Goal: Task Accomplishment & Management: Use online tool/utility

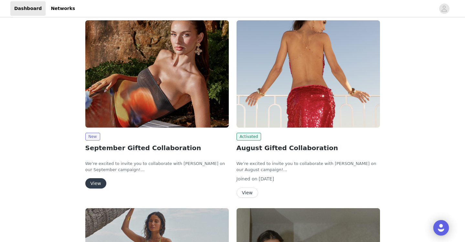
scroll to position [82, 0]
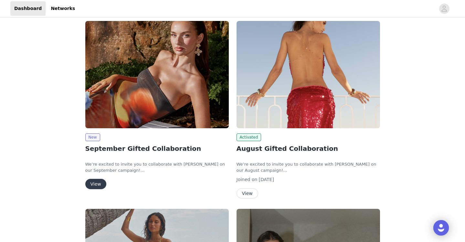
click at [95, 186] on button "View" at bounding box center [95, 184] width 21 height 10
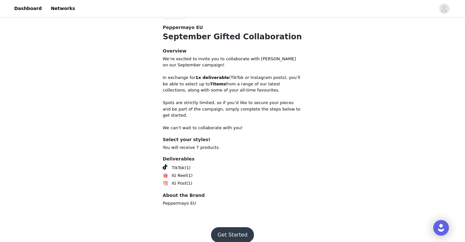
scroll to position [181, 0]
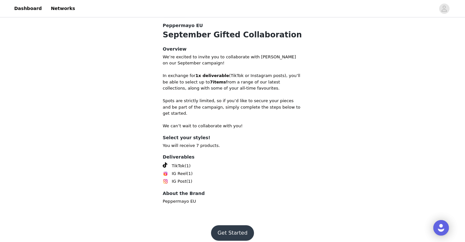
click at [231, 226] on button "Get Started" at bounding box center [232, 233] width 43 height 15
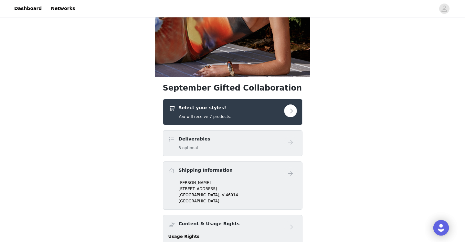
scroll to position [124, 0]
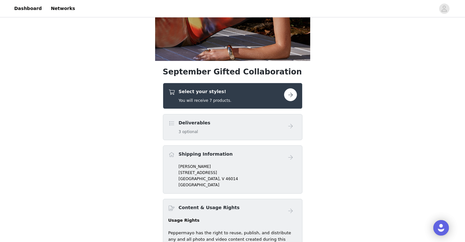
click at [291, 95] on button "button" at bounding box center [290, 94] width 13 height 13
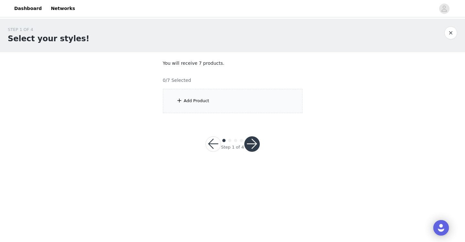
click at [257, 100] on div "Add Product" at bounding box center [232, 101] width 139 height 24
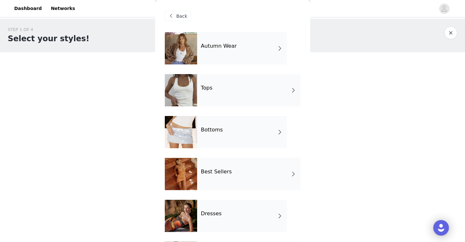
click at [215, 52] on div "Autumn Wear" at bounding box center [242, 48] width 90 height 32
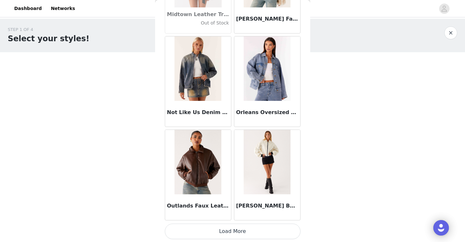
scroll to position [746, 0]
click at [235, 233] on button "Load More" at bounding box center [233, 231] width 136 height 15
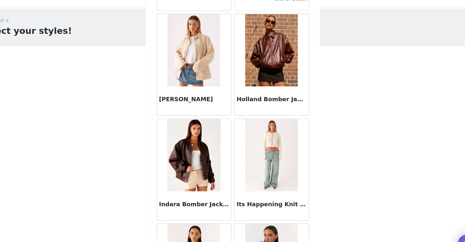
scroll to position [0, 0]
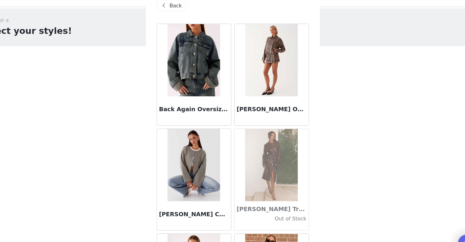
click at [175, 15] on div "Back" at bounding box center [178, 16] width 26 height 10
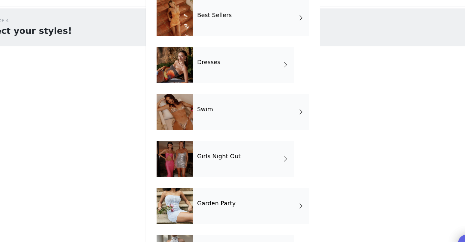
scroll to position [168, 0]
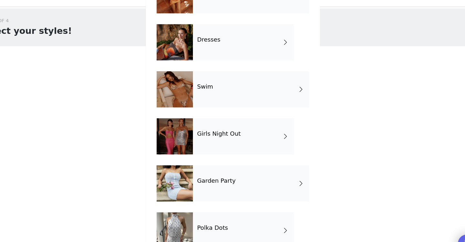
click at [211, 85] on div "Swim" at bounding box center [248, 91] width 103 height 32
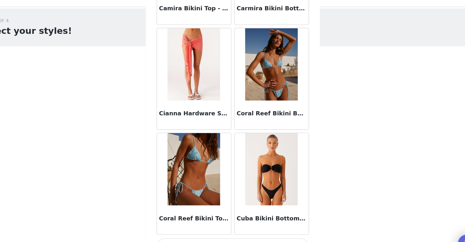
scroll to position [0, 0]
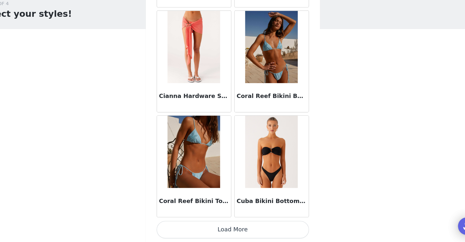
click at [232, 231] on button "Load More" at bounding box center [233, 231] width 136 height 15
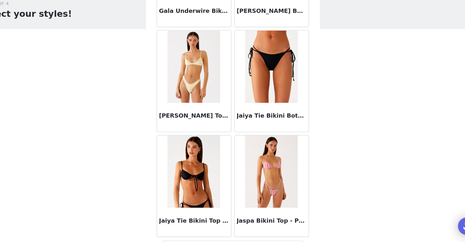
scroll to position [1682, 0]
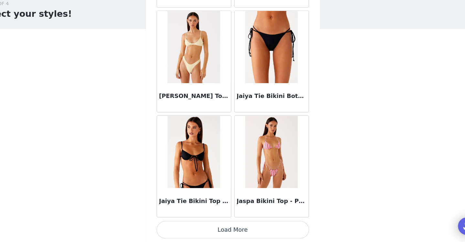
click at [231, 233] on button "Load More" at bounding box center [233, 231] width 136 height 15
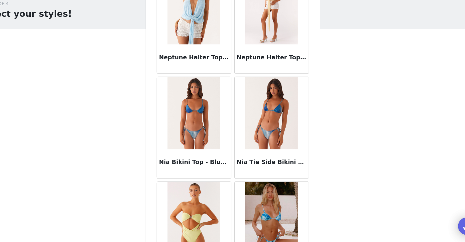
scroll to position [2618, 0]
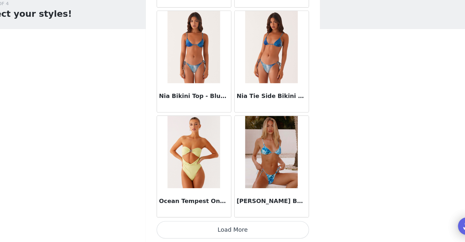
click at [232, 235] on button "Load More" at bounding box center [233, 231] width 136 height 15
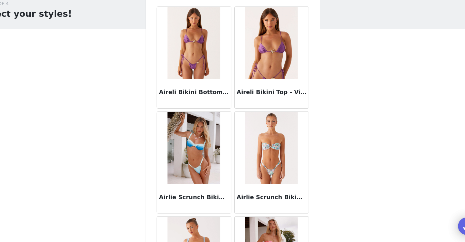
scroll to position [0, 0]
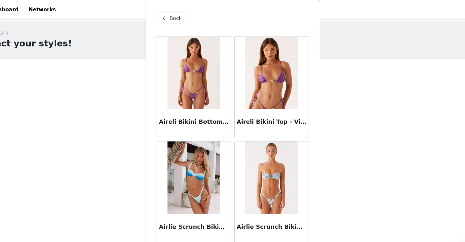
click at [179, 14] on span "Back" at bounding box center [181, 16] width 11 height 7
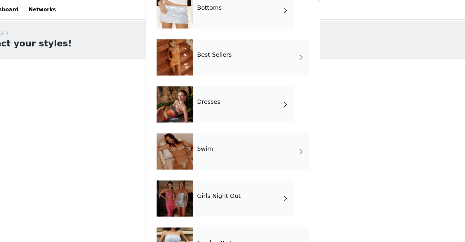
scroll to position [168, 0]
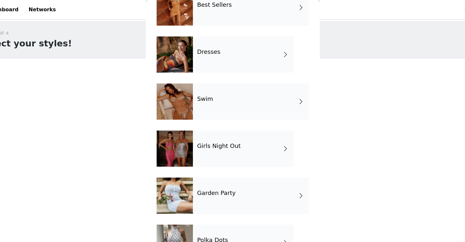
click at [226, 9] on div "Best Sellers" at bounding box center [248, 7] width 103 height 32
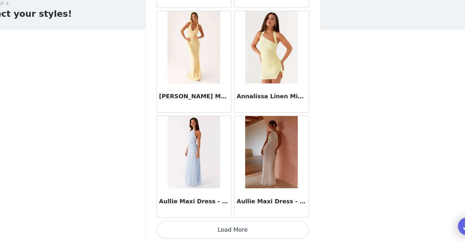
scroll to position [0, 0]
click at [232, 229] on button "Load More" at bounding box center [233, 231] width 136 height 15
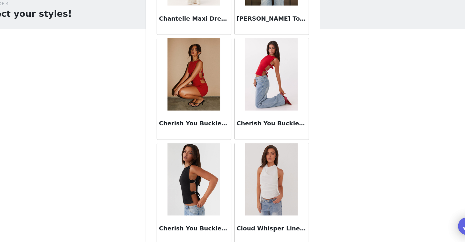
scroll to position [1682, 0]
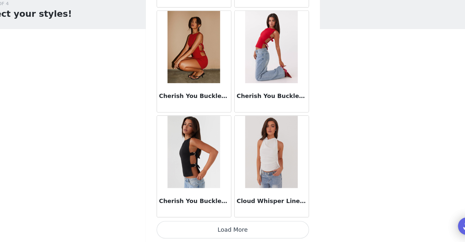
click at [232, 234] on button "Load More" at bounding box center [233, 231] width 136 height 15
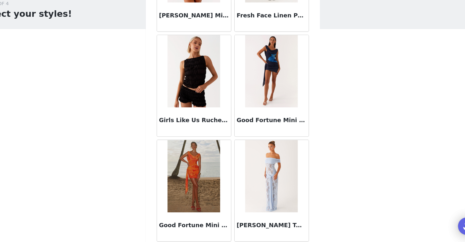
scroll to position [2618, 0]
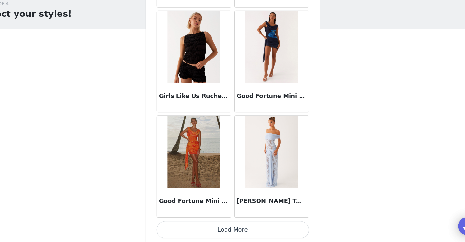
click at [231, 237] on button "Load More" at bounding box center [233, 231] width 136 height 15
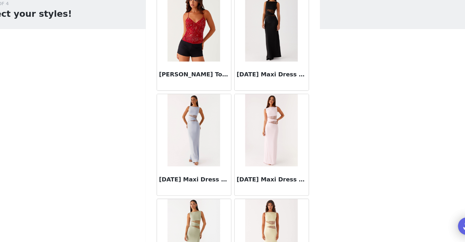
scroll to position [3555, 0]
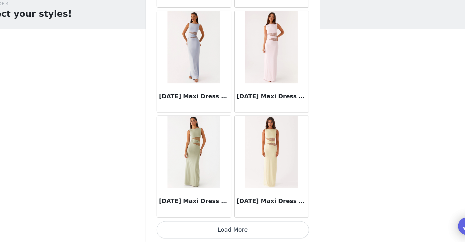
click at [231, 233] on button "Load More" at bounding box center [233, 231] width 136 height 15
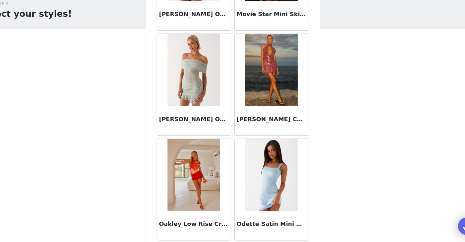
scroll to position [4491, 0]
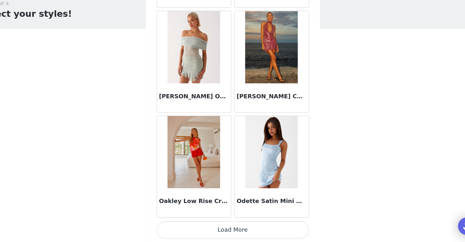
click at [232, 230] on button "Load More" at bounding box center [233, 231] width 136 height 15
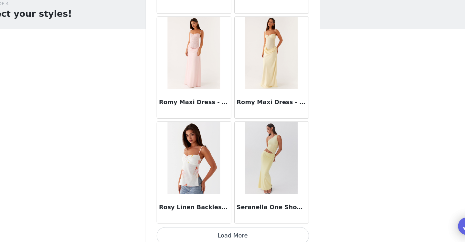
scroll to position [5427, 0]
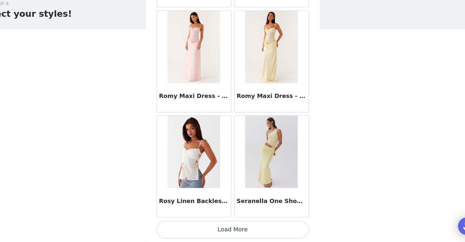
click at [231, 232] on button "Load More" at bounding box center [233, 231] width 136 height 15
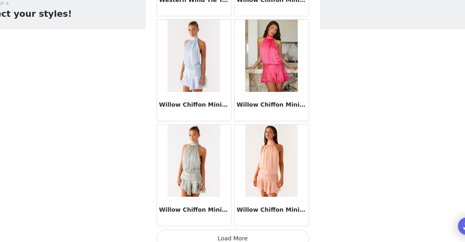
scroll to position [6364, 0]
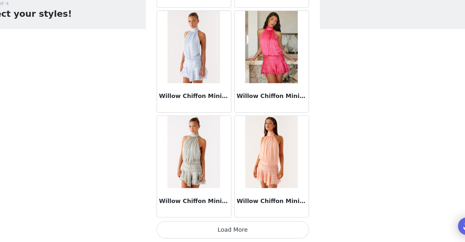
click at [231, 234] on button "Load More" at bounding box center [233, 231] width 136 height 15
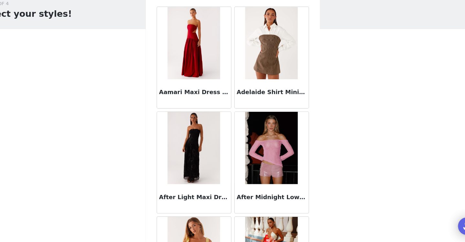
scroll to position [0, 0]
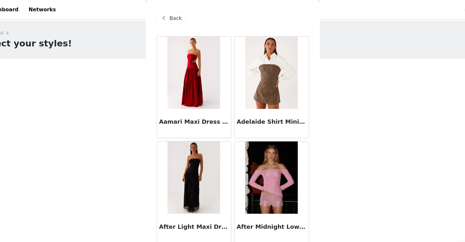
click at [180, 14] on span "Back" at bounding box center [181, 16] width 11 height 7
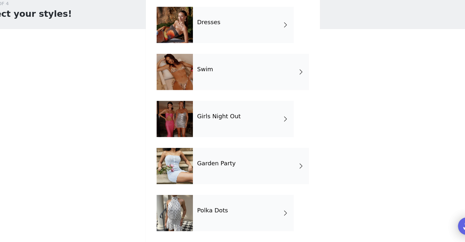
click at [215, 215] on h4 "Polka Dots" at bounding box center [214, 214] width 27 height 6
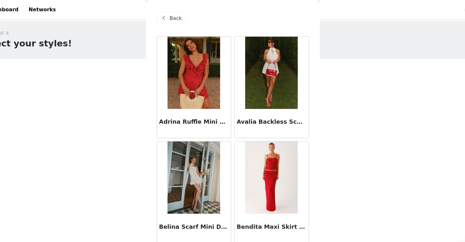
click at [180, 14] on span "Back" at bounding box center [181, 16] width 11 height 7
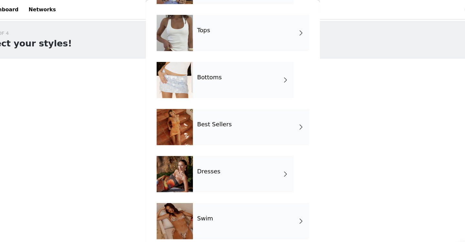
scroll to position [61, 0]
click at [218, 109] on h4 "Best Sellers" at bounding box center [216, 111] width 31 height 6
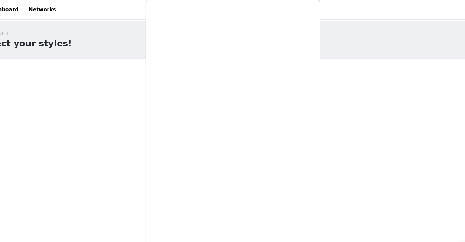
scroll to position [0, 0]
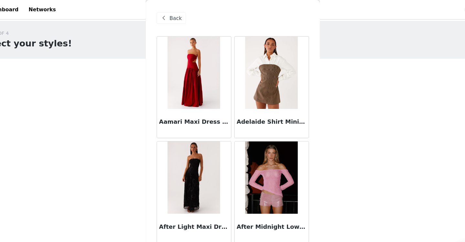
click at [175, 15] on div "Back" at bounding box center [178, 16] width 26 height 10
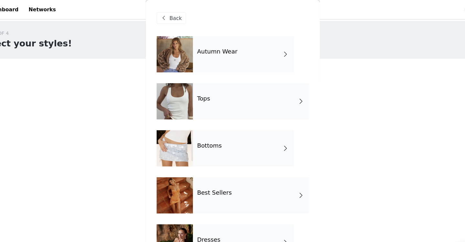
click at [216, 209] on div "Dresses" at bounding box center [242, 216] width 90 height 32
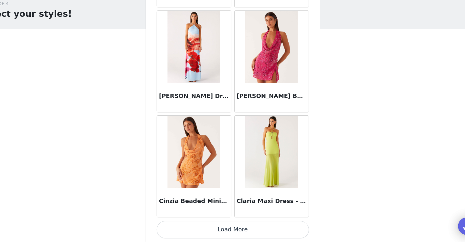
click at [231, 233] on button "Load More" at bounding box center [233, 231] width 136 height 15
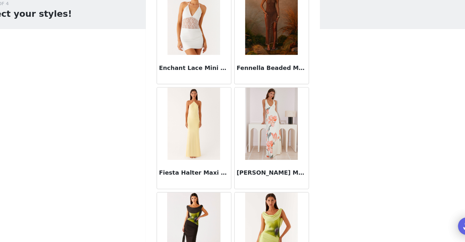
scroll to position [1682, 0]
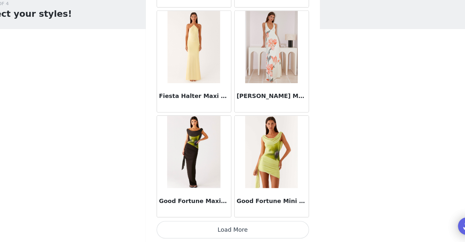
click at [223, 228] on button "Load More" at bounding box center [233, 231] width 136 height 15
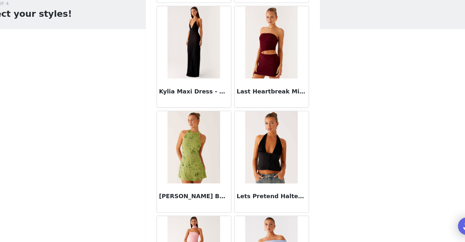
scroll to position [2618, 0]
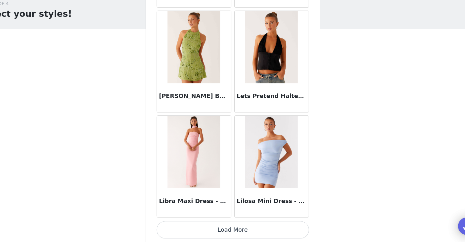
click at [229, 230] on button "Load More" at bounding box center [233, 231] width 136 height 15
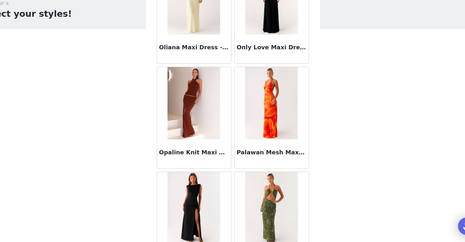
scroll to position [3555, 0]
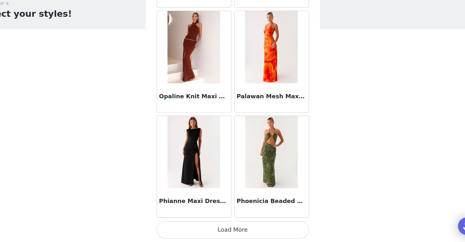
click at [233, 234] on button "Load More" at bounding box center [233, 231] width 136 height 15
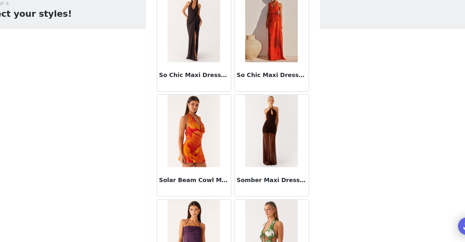
scroll to position [4491, 0]
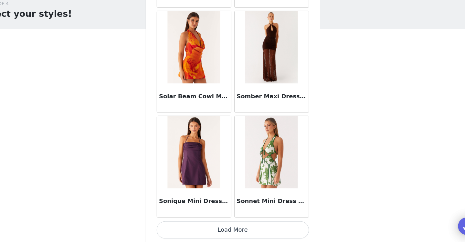
click at [232, 231] on button "Load More" at bounding box center [233, 231] width 136 height 15
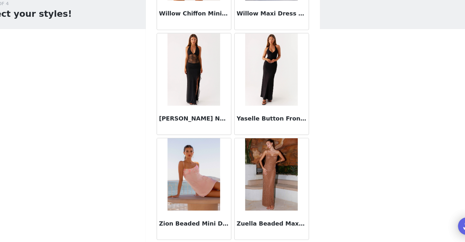
scroll to position [5427, 0]
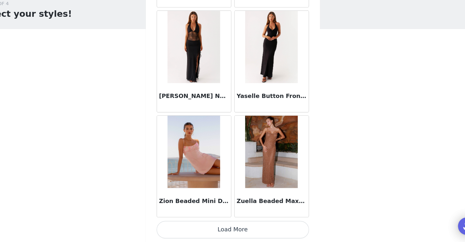
click at [231, 231] on button "Load More" at bounding box center [233, 231] width 136 height 15
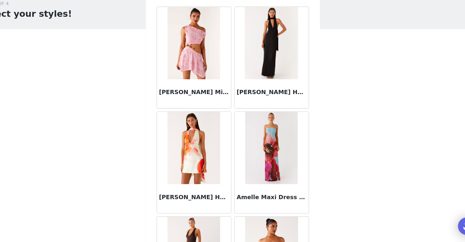
scroll to position [0, 0]
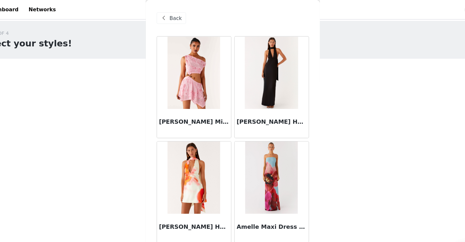
click at [173, 21] on div "Back" at bounding box center [178, 16] width 26 height 10
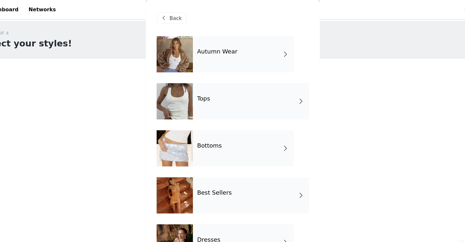
click at [229, 87] on div "Tops" at bounding box center [248, 90] width 103 height 32
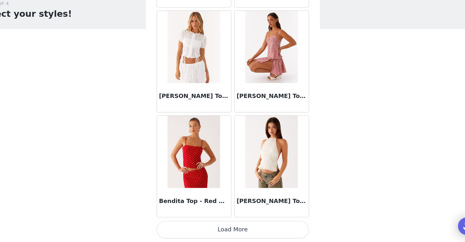
click at [230, 231] on button "Load More" at bounding box center [233, 231] width 136 height 15
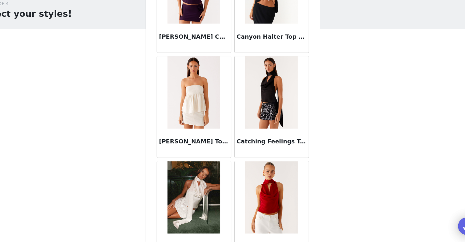
scroll to position [1682, 0]
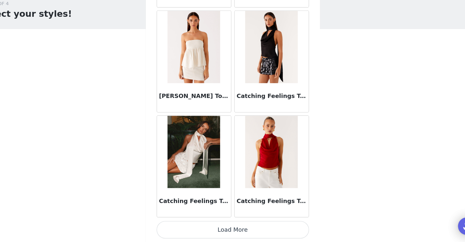
click at [233, 233] on button "Load More" at bounding box center [233, 231] width 136 height 15
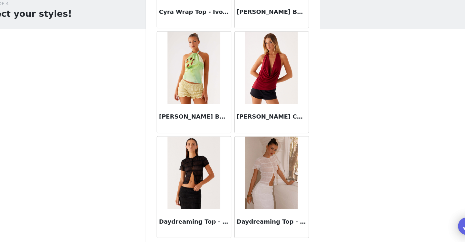
scroll to position [2618, 0]
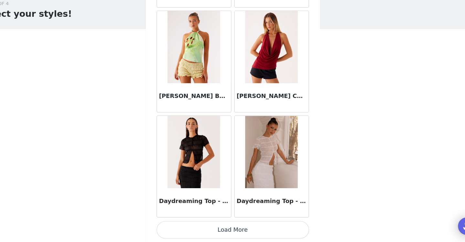
click at [230, 231] on button "Load More" at bounding box center [233, 231] width 136 height 15
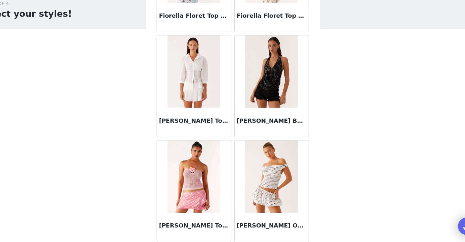
scroll to position [3555, 0]
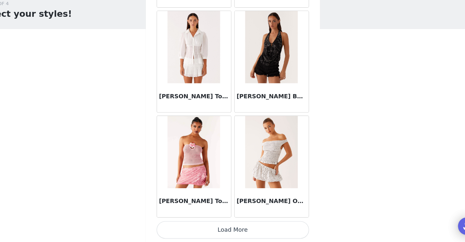
click at [231, 231] on button "Load More" at bounding box center [233, 231] width 136 height 15
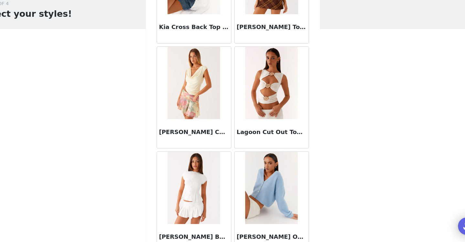
scroll to position [4491, 0]
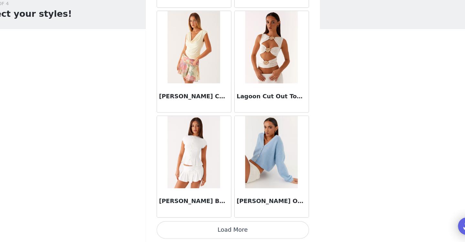
click at [231, 231] on button "Load More" at bounding box center [233, 231] width 136 height 15
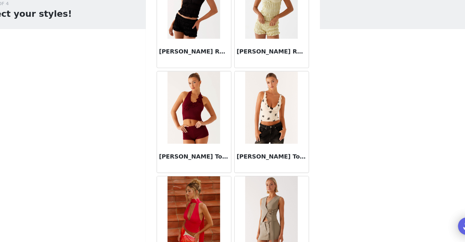
scroll to position [5427, 0]
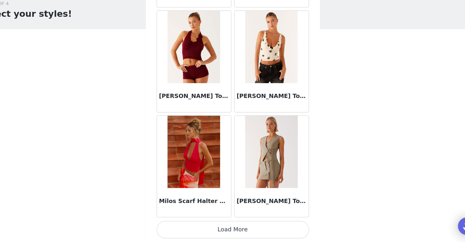
click at [231, 232] on button "Load More" at bounding box center [233, 231] width 136 height 15
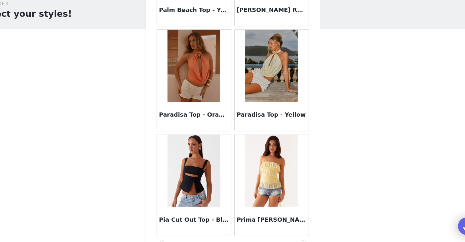
scroll to position [6364, 0]
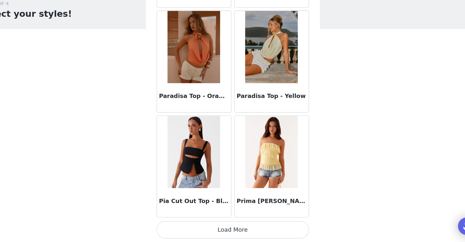
click at [236, 225] on button "Load More" at bounding box center [233, 231] width 136 height 15
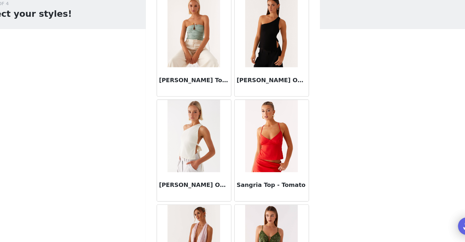
scroll to position [7300, 0]
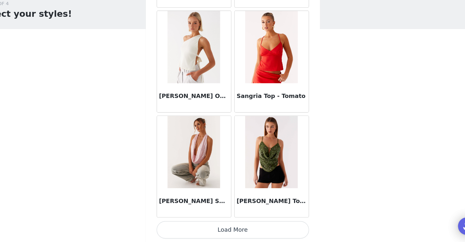
click at [232, 234] on button "Load More" at bounding box center [233, 231] width 136 height 15
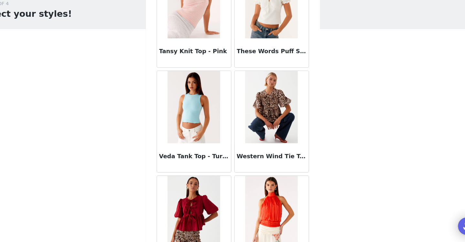
scroll to position [8236, 0]
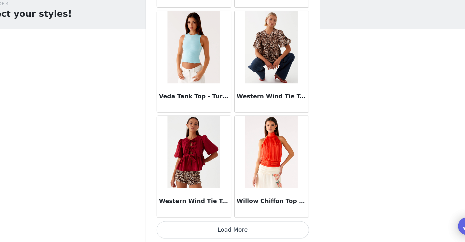
click at [232, 229] on button "Load More" at bounding box center [233, 231] width 136 height 15
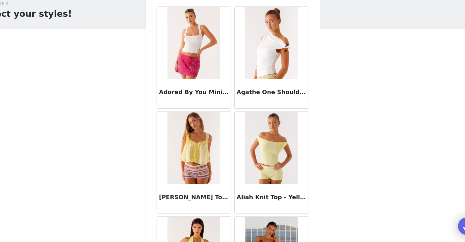
scroll to position [0, 0]
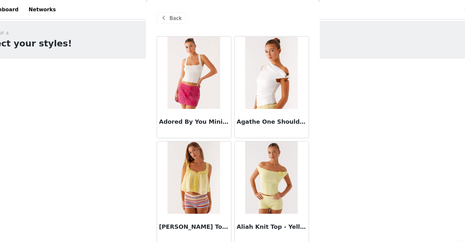
click at [177, 15] on span "Back" at bounding box center [181, 16] width 11 height 7
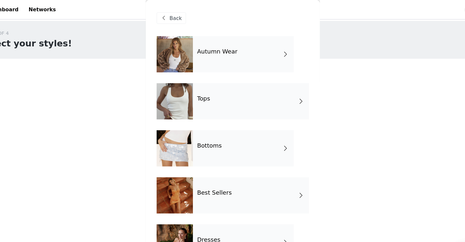
click at [234, 138] on div "Bottoms" at bounding box center [242, 132] width 90 height 32
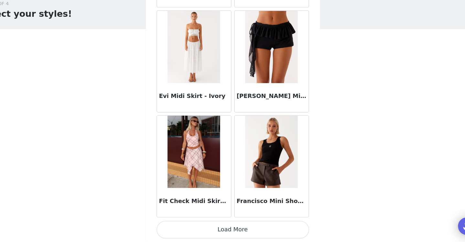
click at [243, 229] on button "Load More" at bounding box center [233, 231] width 136 height 15
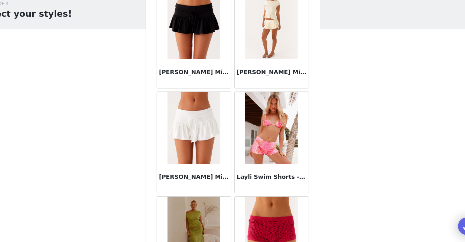
scroll to position [1682, 0]
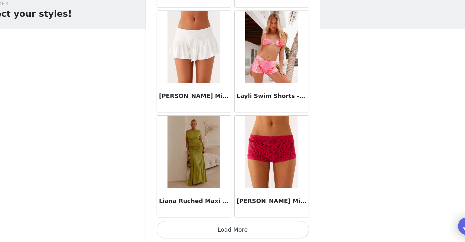
click at [235, 231] on button "Load More" at bounding box center [233, 231] width 136 height 15
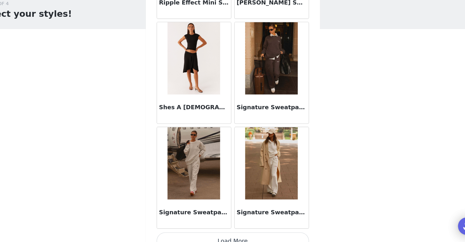
scroll to position [2618, 0]
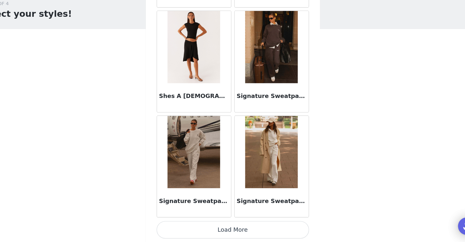
click at [232, 233] on button "Load More" at bounding box center [233, 231] width 136 height 15
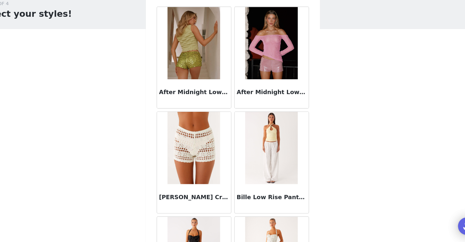
scroll to position [0, 0]
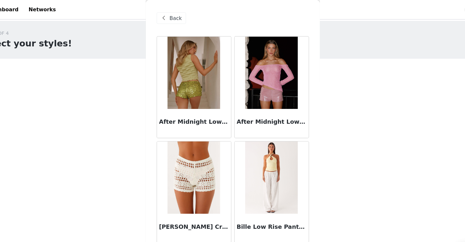
click at [179, 17] on span "Back" at bounding box center [181, 16] width 11 height 7
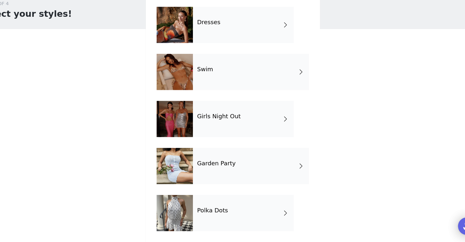
click at [223, 134] on div "Girls Night Out" at bounding box center [242, 133] width 90 height 32
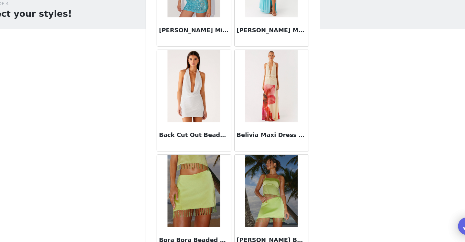
scroll to position [746, 0]
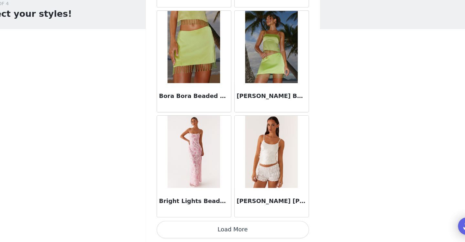
click at [225, 237] on button "Load More" at bounding box center [233, 231] width 136 height 15
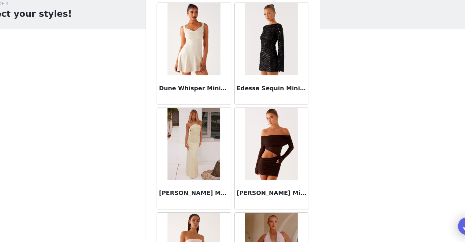
scroll to position [1682, 0]
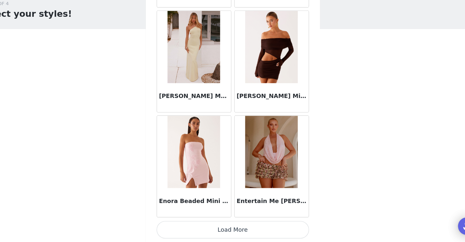
click at [230, 234] on button "Load More" at bounding box center [233, 231] width 136 height 15
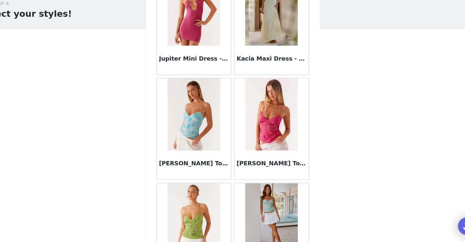
scroll to position [2618, 0]
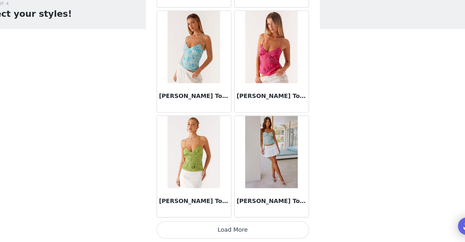
click at [226, 231] on button "Load More" at bounding box center [233, 231] width 136 height 15
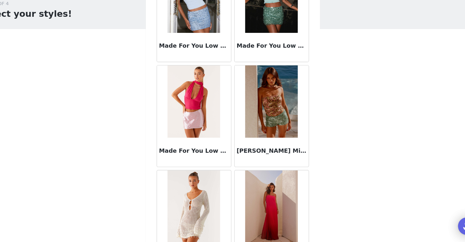
scroll to position [3549, 0]
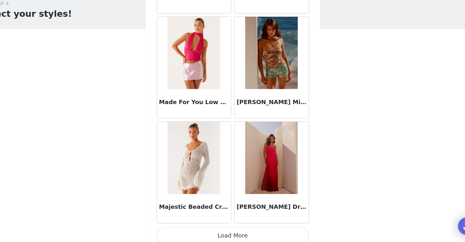
click at [231, 235] on button "Load More" at bounding box center [233, 236] width 136 height 15
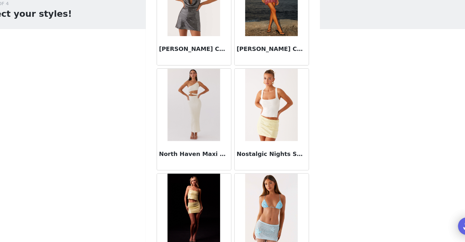
scroll to position [4488, 0]
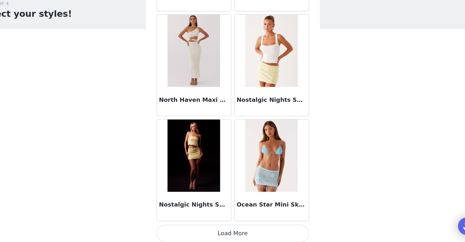
click at [231, 234] on button "Load More" at bounding box center [233, 234] width 136 height 15
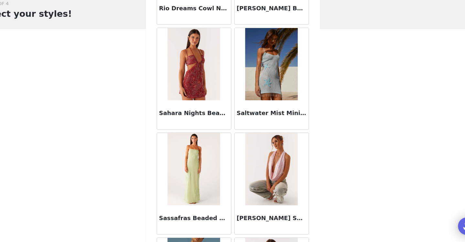
scroll to position [5427, 0]
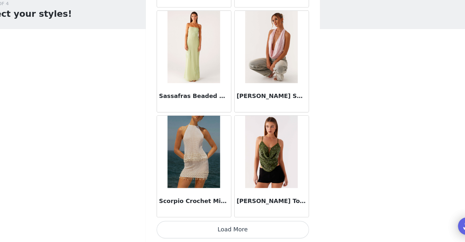
click at [231, 229] on button "Load More" at bounding box center [233, 231] width 136 height 15
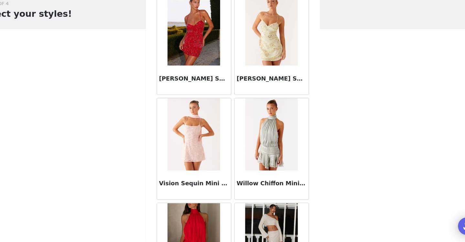
scroll to position [6364, 0]
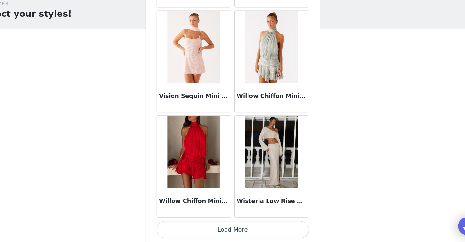
click at [230, 234] on button "Load More" at bounding box center [233, 231] width 136 height 15
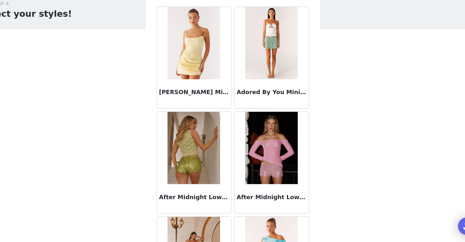
scroll to position [0, 0]
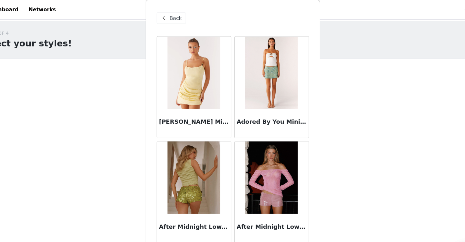
click at [182, 17] on span "Back" at bounding box center [181, 16] width 11 height 7
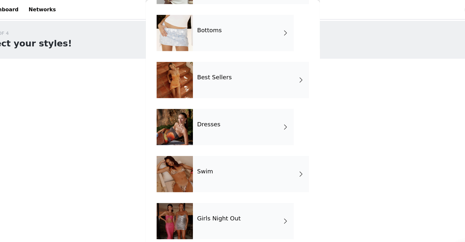
scroll to position [137, 0]
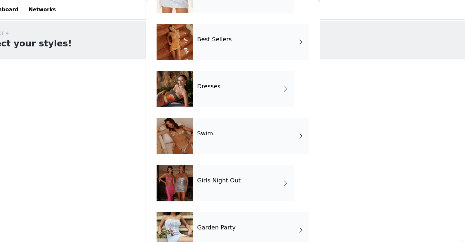
click at [223, 202] on h4 "Garden Party" at bounding box center [218, 203] width 34 height 6
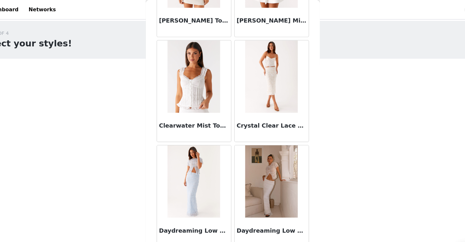
scroll to position [0, 0]
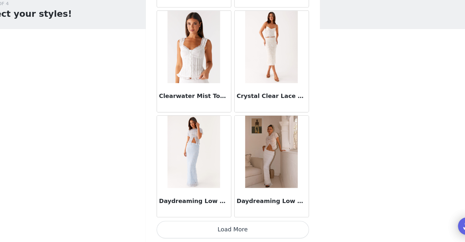
click at [230, 232] on button "Load More" at bounding box center [233, 231] width 136 height 15
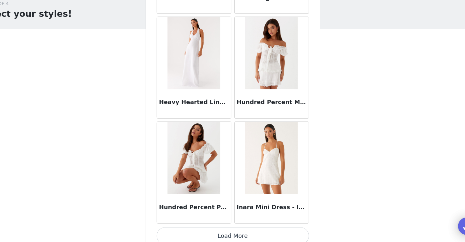
scroll to position [1682, 0]
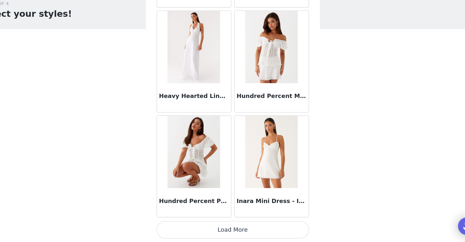
click at [234, 235] on button "Load More" at bounding box center [233, 231] width 136 height 15
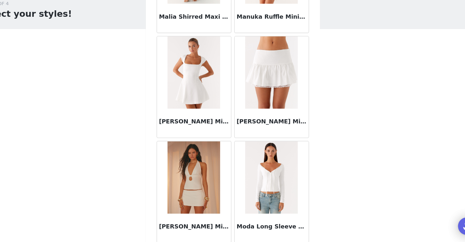
scroll to position [2618, 0]
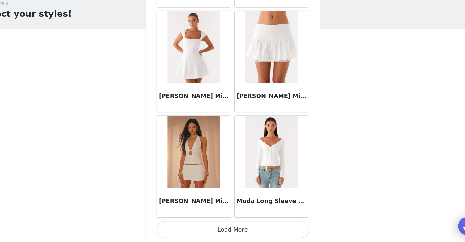
click at [231, 234] on button "Load More" at bounding box center [233, 231] width 136 height 15
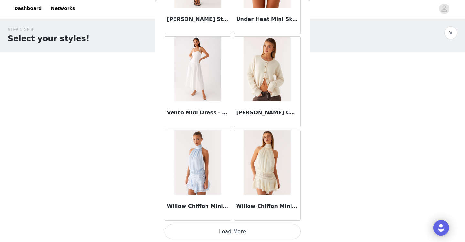
scroll to position [3555, 0]
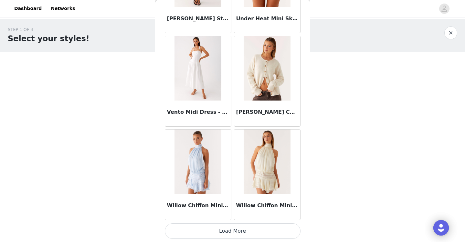
click at [228, 230] on button "Load More" at bounding box center [233, 231] width 136 height 15
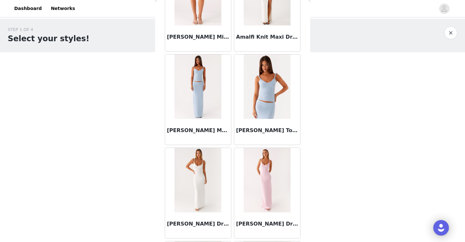
scroll to position [0, 0]
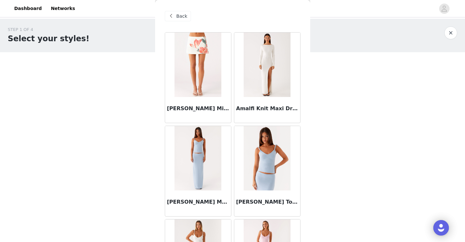
click at [178, 18] on span "Back" at bounding box center [181, 16] width 11 height 7
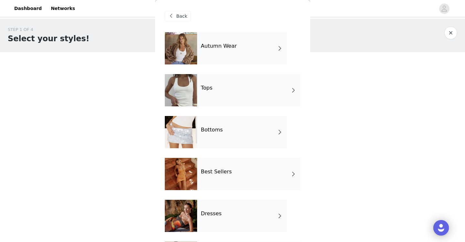
click at [222, 48] on h4 "Autumn Wear" at bounding box center [219, 46] width 36 height 6
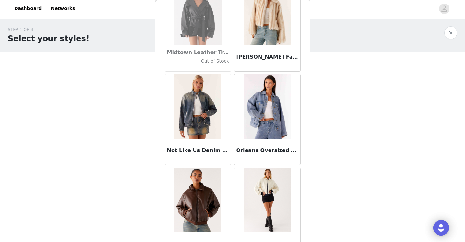
scroll to position [746, 0]
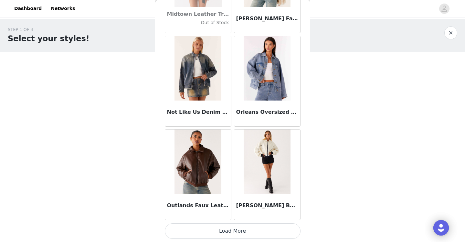
click at [232, 230] on button "Load More" at bounding box center [233, 231] width 136 height 15
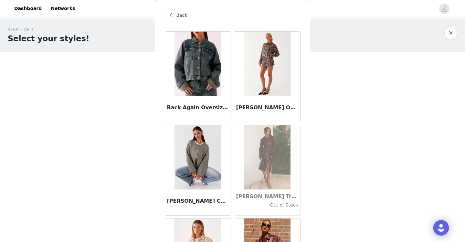
scroll to position [0, 0]
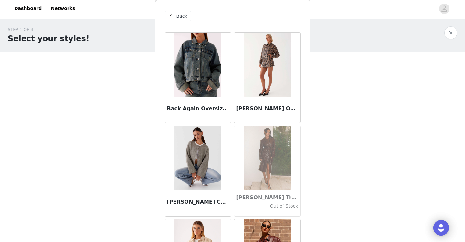
click at [194, 168] on img at bounding box center [197, 158] width 47 height 65
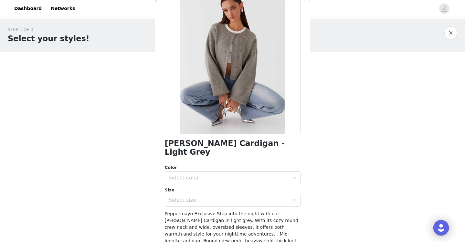
scroll to position [44, 0]
click at [194, 174] on div "Select color" at bounding box center [229, 177] width 121 height 6
click at [193, 184] on li "Light Grey" at bounding box center [233, 183] width 136 height 10
click at [193, 197] on div "Select size" at bounding box center [229, 200] width 121 height 6
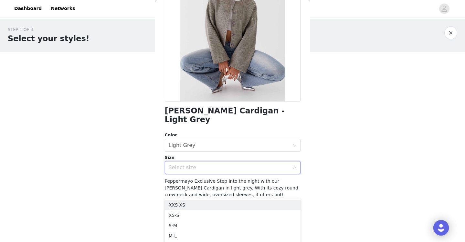
scroll to position [79, 0]
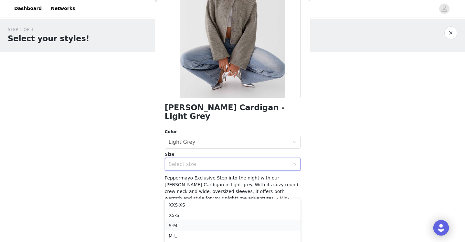
click at [178, 226] on li "S-M" at bounding box center [233, 226] width 136 height 10
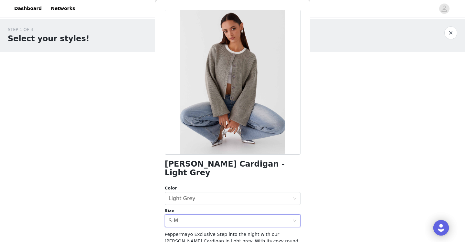
scroll to position [91, 0]
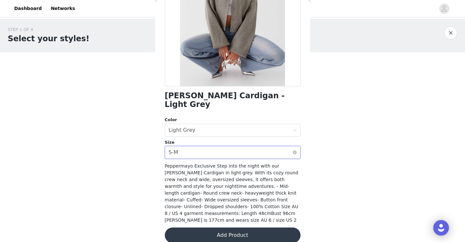
click at [179, 147] on div "Select size S-M" at bounding box center [231, 153] width 124 height 12
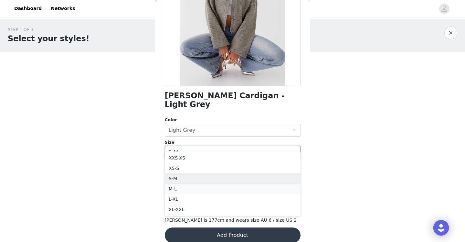
click at [178, 188] on li "M-L" at bounding box center [233, 189] width 136 height 10
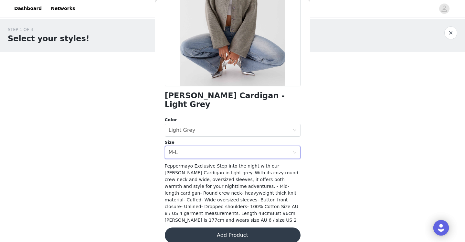
click at [200, 228] on button "Add Product" at bounding box center [233, 235] width 136 height 15
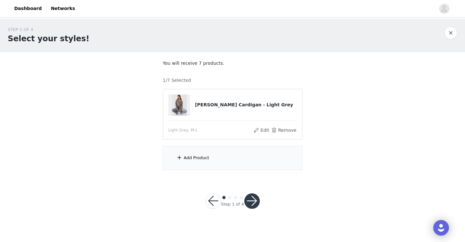
click at [190, 157] on div "Add Product" at bounding box center [197, 158] width 26 height 6
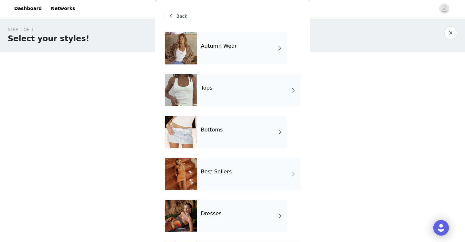
click at [219, 51] on div "Autumn Wear" at bounding box center [242, 48] width 90 height 32
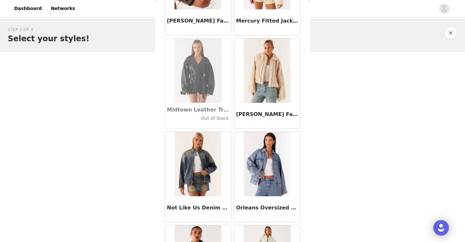
scroll to position [653, 0]
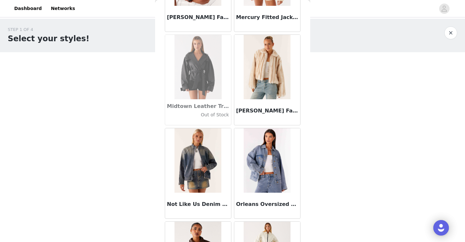
click at [206, 85] on img at bounding box center [197, 67] width 47 height 65
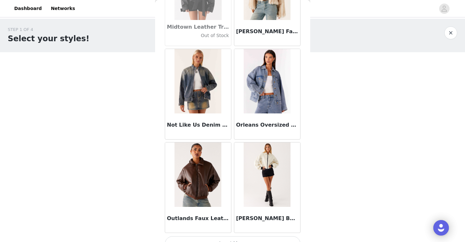
scroll to position [746, 0]
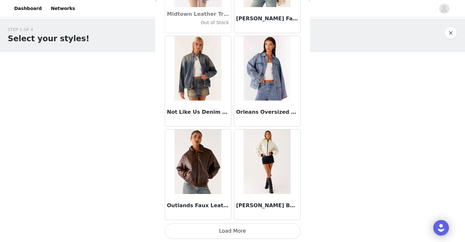
click at [231, 233] on button "Load More" at bounding box center [233, 231] width 136 height 15
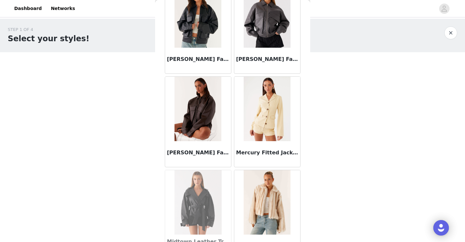
scroll to position [517, 0]
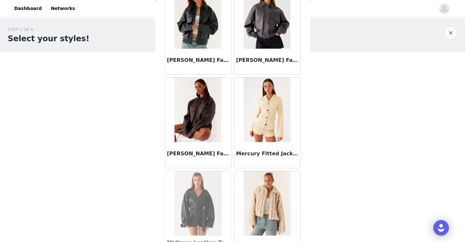
click at [208, 118] on img at bounding box center [197, 110] width 47 height 65
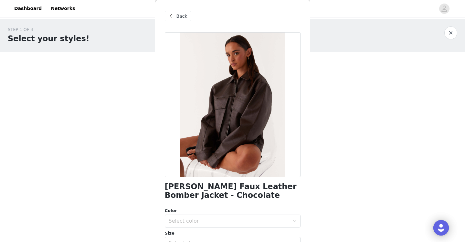
scroll to position [107, 0]
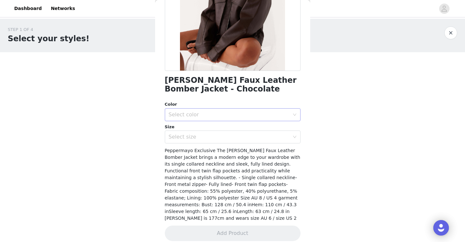
click at [209, 111] on div "Select color" at bounding box center [231, 115] width 124 height 12
click at [201, 129] on li "Chocolate" at bounding box center [233, 129] width 136 height 10
click at [198, 140] on div "Select size" at bounding box center [229, 137] width 121 height 6
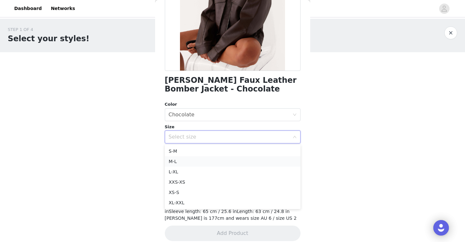
click at [189, 161] on li "M-L" at bounding box center [233, 162] width 136 height 10
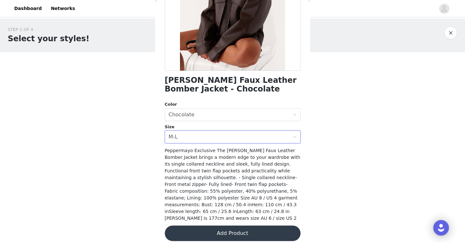
click at [207, 229] on button "Add Product" at bounding box center [233, 233] width 136 height 15
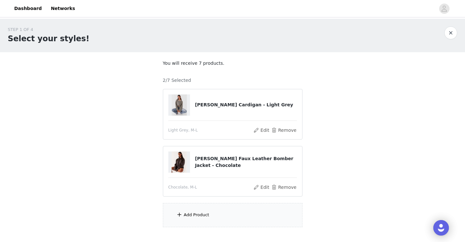
click at [205, 213] on div "Add Product" at bounding box center [197, 215] width 26 height 6
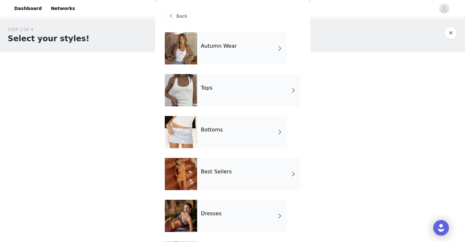
click at [233, 46] on h4 "Autumn Wear" at bounding box center [219, 46] width 36 height 6
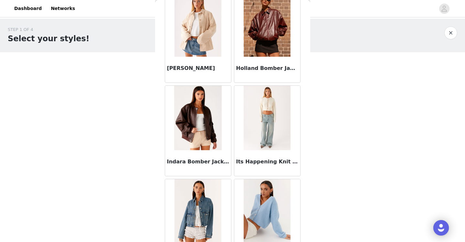
scroll to position [0, 0]
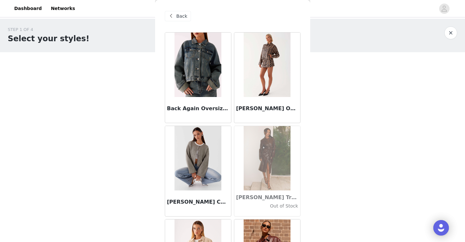
click at [174, 16] on span at bounding box center [171, 16] width 8 height 8
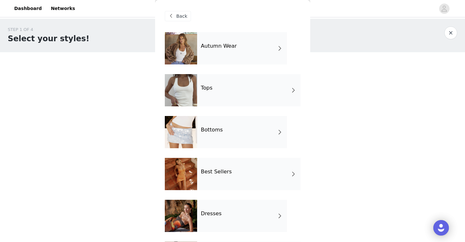
click at [207, 131] on h4 "Bottoms" at bounding box center [212, 130] width 22 height 6
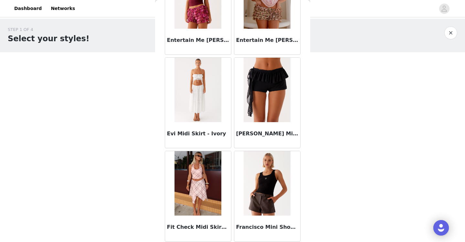
scroll to position [746, 0]
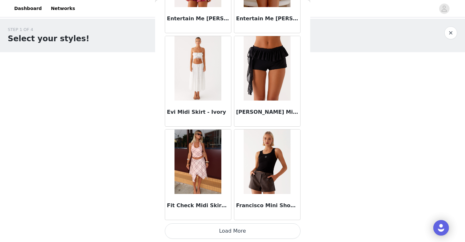
click at [229, 230] on button "Load More" at bounding box center [233, 231] width 136 height 15
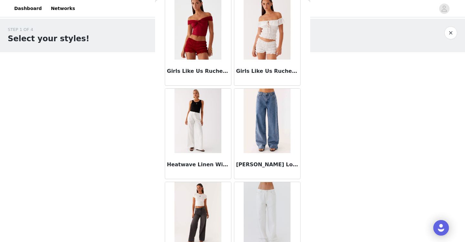
scroll to position [1191, 0]
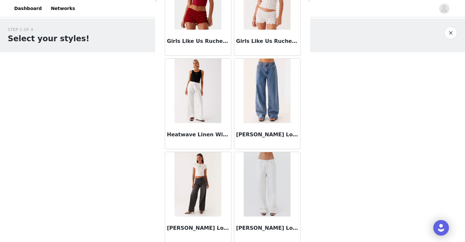
click at [204, 103] on img at bounding box center [197, 91] width 47 height 65
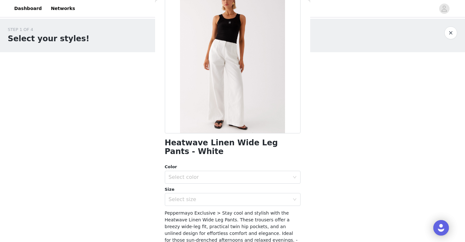
scroll to position [44, 0]
click at [230, 177] on div "Select color" at bounding box center [229, 177] width 121 height 6
click at [231, 188] on li "White" at bounding box center [233, 191] width 136 height 10
click at [233, 198] on div "Select size" at bounding box center [229, 199] width 121 height 6
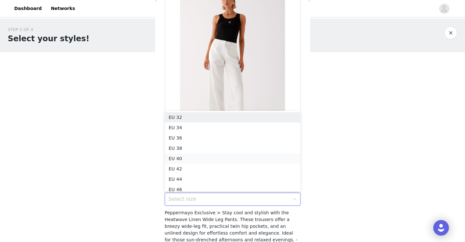
scroll to position [3, 0]
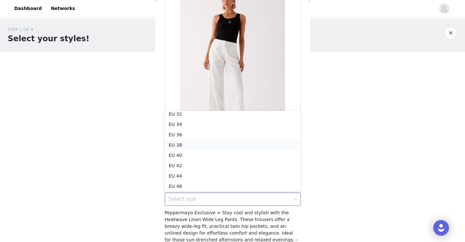
click at [219, 144] on li "EU 38" at bounding box center [233, 145] width 136 height 10
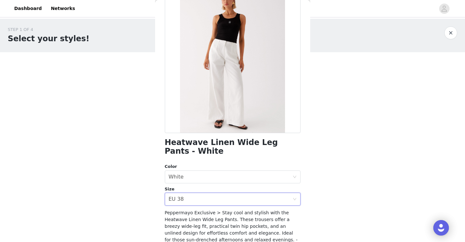
scroll to position [113, 0]
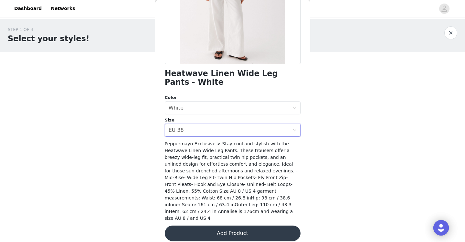
click at [296, 161] on span "Peppermayo Exclusive > Stay cool and stylish with the Heatwave Linen Wide Leg P…" at bounding box center [231, 181] width 133 height 80
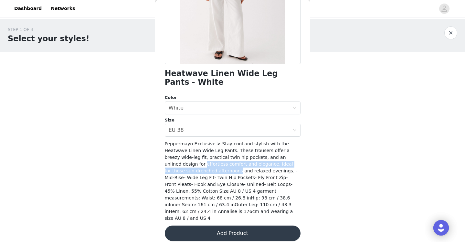
drag, startPoint x: 296, startPoint y: 161, endPoint x: 308, endPoint y: 161, distance: 12.0
click at [0, 110] on html "Dashboard Networks STEP 1 OF 4 Select your styles! You will receive 7 products.…" at bounding box center [232, 121] width 465 height 242
click at [416, 116] on div "STEP 1 OF 4 Select your styles! You will receive 7 products. 2/7 Selected [PERS…" at bounding box center [232, 127] width 465 height 217
click at [246, 226] on button "Add Product" at bounding box center [233, 233] width 136 height 15
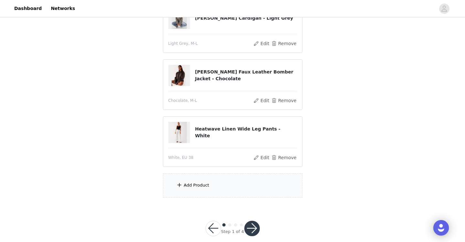
scroll to position [87, 0]
click at [180, 180] on div "Add Product" at bounding box center [232, 185] width 139 height 24
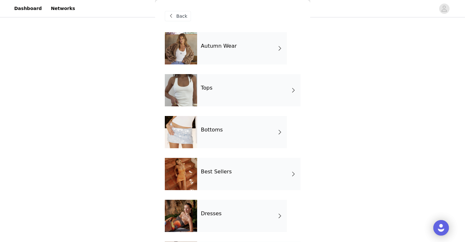
click at [216, 135] on div "Bottoms" at bounding box center [242, 132] width 90 height 32
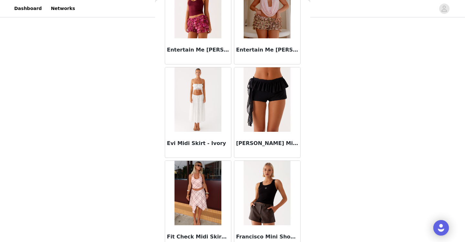
scroll to position [746, 0]
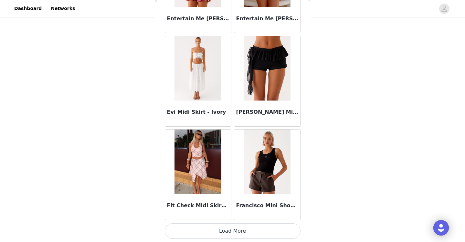
click at [229, 232] on button "Load More" at bounding box center [233, 231] width 136 height 15
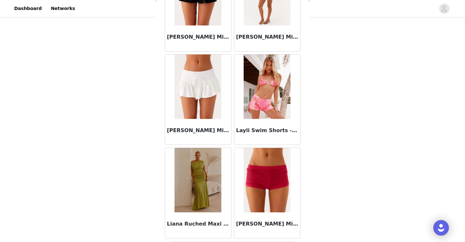
scroll to position [1676, 0]
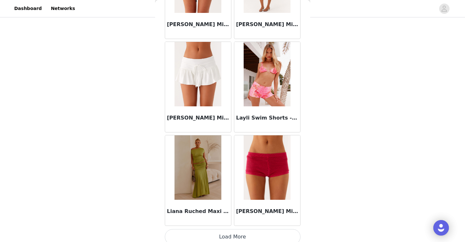
click at [230, 235] on button "Load More" at bounding box center [233, 237] width 136 height 15
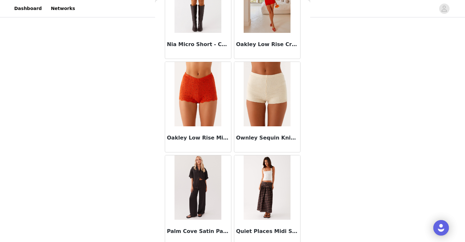
scroll to position [2351, 0]
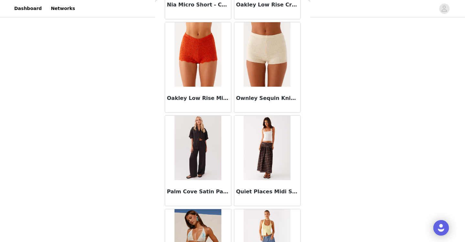
click at [192, 141] on img at bounding box center [197, 148] width 47 height 65
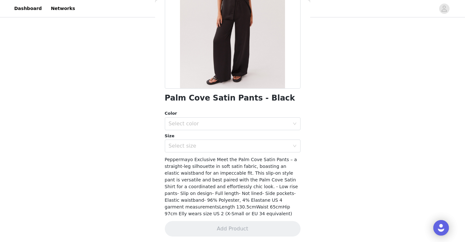
scroll to position [91, 0]
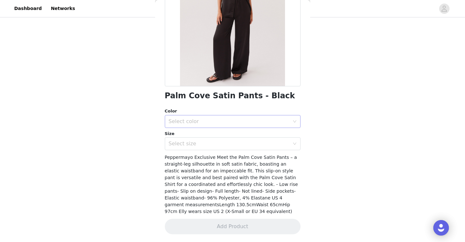
click at [197, 121] on div "Select color" at bounding box center [229, 121] width 121 height 6
click at [194, 136] on li "Black" at bounding box center [233, 136] width 136 height 10
click at [194, 147] on div "Select size" at bounding box center [229, 144] width 121 height 6
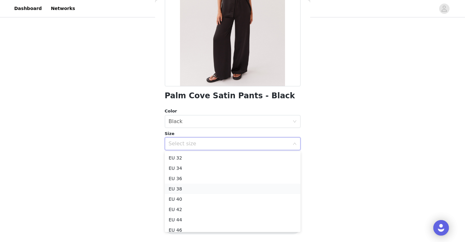
click at [187, 188] on li "EU 38" at bounding box center [233, 189] width 136 height 10
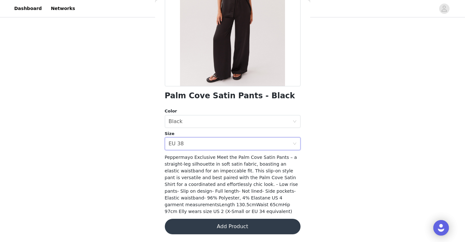
scroll to position [96, 0]
click at [224, 233] on button "Add Product" at bounding box center [233, 226] width 136 height 15
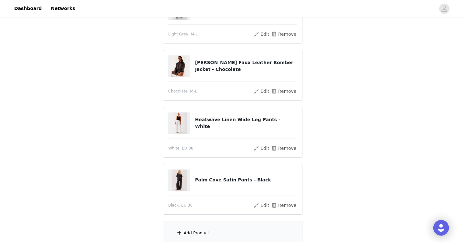
click at [224, 233] on div "Add Product" at bounding box center [232, 233] width 139 height 24
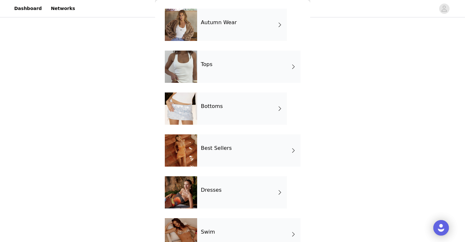
scroll to position [26, 0]
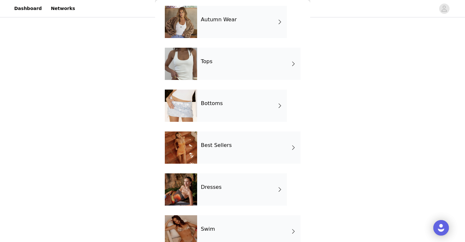
click at [225, 114] on div "Bottoms" at bounding box center [242, 106] width 90 height 32
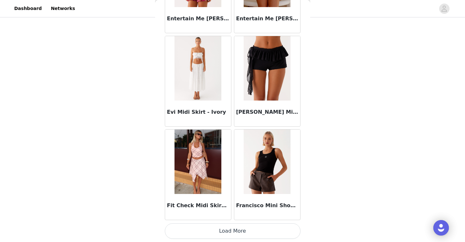
scroll to position [153, 0]
click at [229, 231] on button "Load More" at bounding box center [233, 231] width 136 height 15
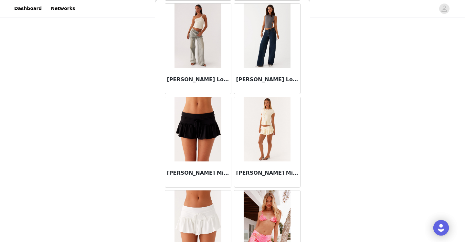
scroll to position [1682, 0]
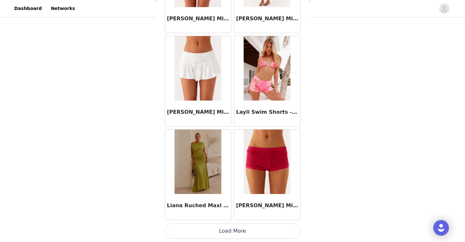
click at [230, 233] on button "Load More" at bounding box center [233, 231] width 136 height 15
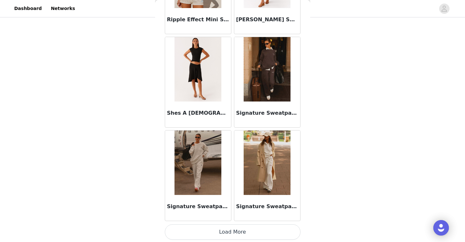
scroll to position [2618, 0]
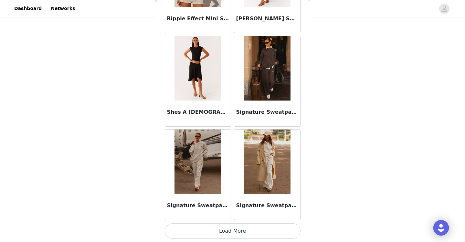
click at [231, 231] on button "Load More" at bounding box center [233, 231] width 136 height 15
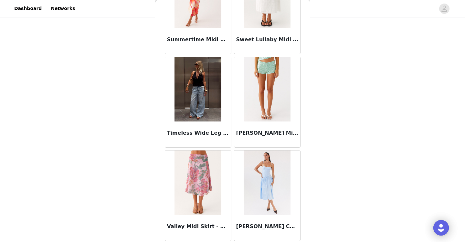
scroll to position [3066, 0]
click at [200, 86] on img at bounding box center [197, 89] width 47 height 65
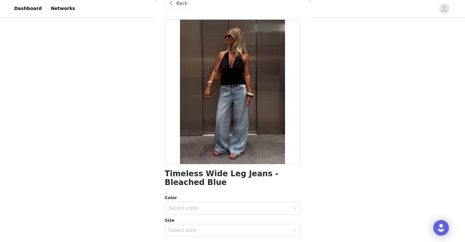
scroll to position [4, 0]
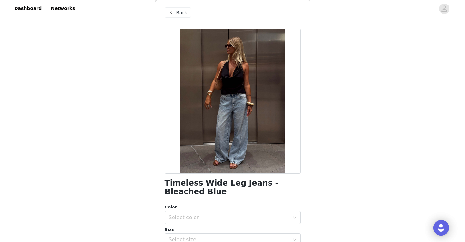
click at [176, 11] on div "Back" at bounding box center [178, 12] width 26 height 10
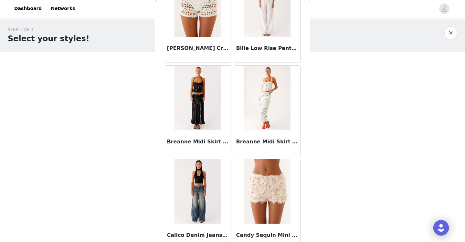
scroll to position [0, 0]
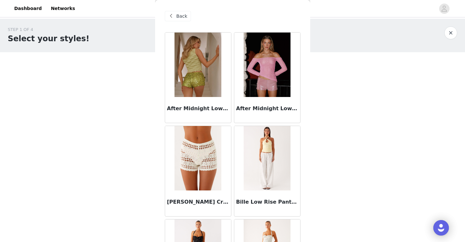
click at [174, 15] on span at bounding box center [171, 16] width 8 height 8
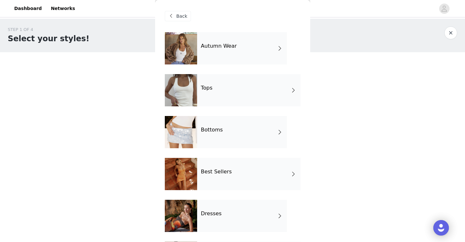
click at [220, 40] on div "Autumn Wear" at bounding box center [242, 48] width 90 height 32
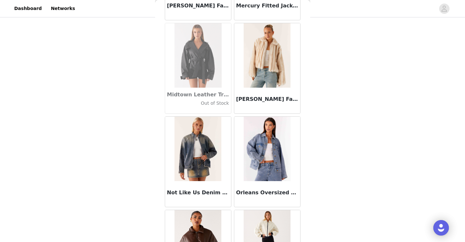
scroll to position [746, 0]
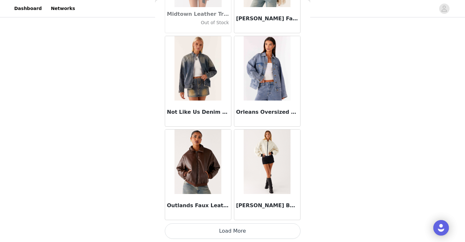
click at [225, 230] on button "Load More" at bounding box center [233, 231] width 136 height 15
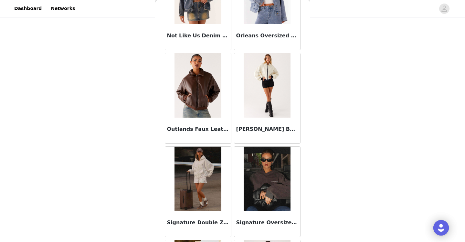
scroll to position [822, 0]
click at [250, 97] on img at bounding box center [266, 86] width 47 height 65
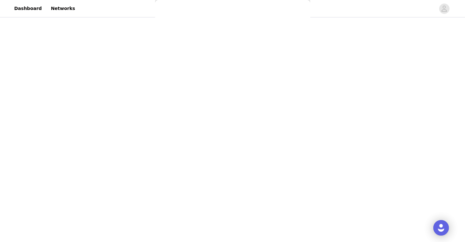
scroll to position [0, 0]
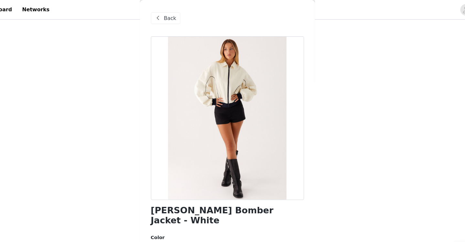
click at [184, 13] on span "Back" at bounding box center [181, 16] width 11 height 7
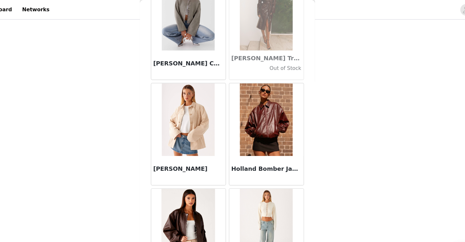
scroll to position [147, 0]
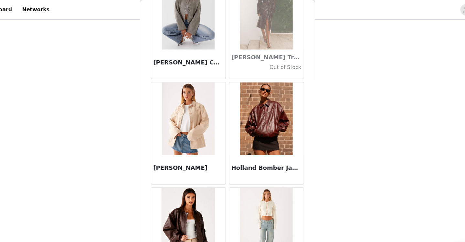
click at [209, 115] on img at bounding box center [197, 105] width 47 height 65
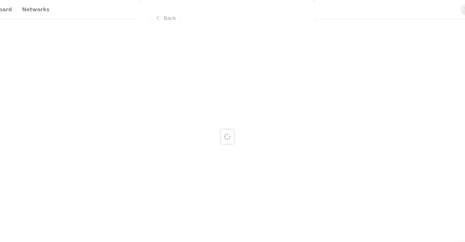
scroll to position [0, 0]
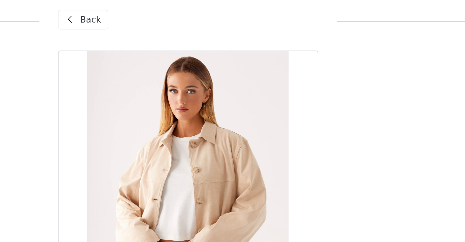
click at [180, 12] on div "Back" at bounding box center [178, 16] width 26 height 10
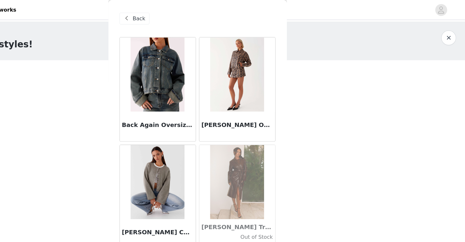
click at [182, 17] on span "Back" at bounding box center [181, 16] width 11 height 7
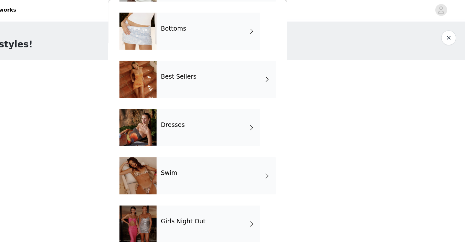
scroll to position [108, 0]
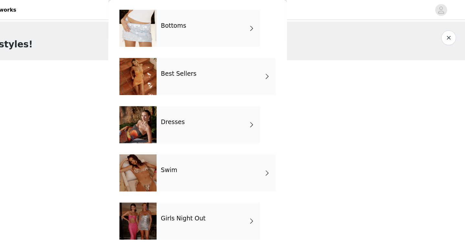
click at [222, 114] on div "Dresses" at bounding box center [242, 108] width 90 height 32
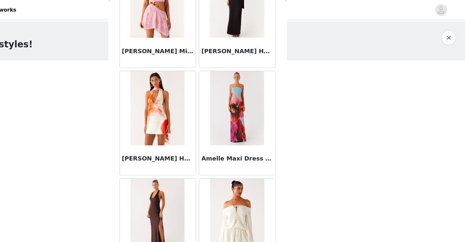
scroll to position [100, 0]
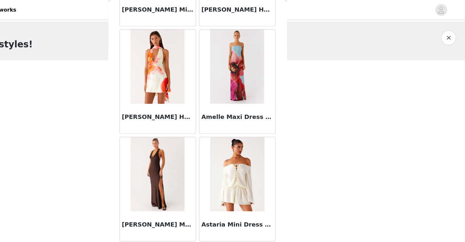
click at [284, 141] on img at bounding box center [266, 151] width 47 height 65
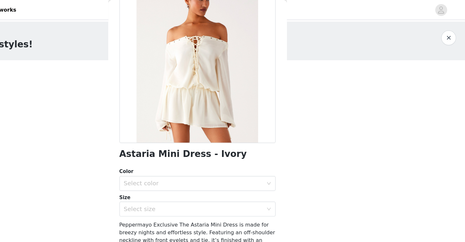
scroll to position [0, 0]
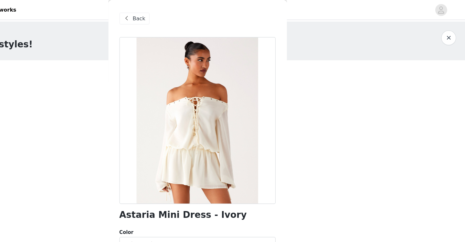
click at [176, 16] on span "Back" at bounding box center [181, 16] width 11 height 7
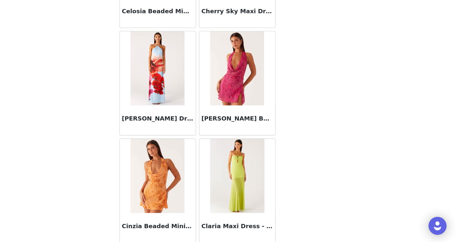
scroll to position [746, 0]
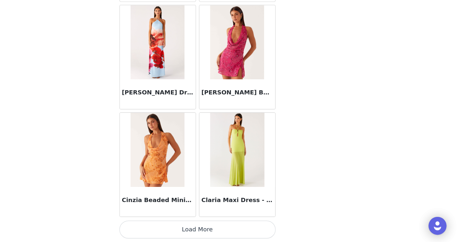
click at [231, 231] on button "Load More" at bounding box center [233, 231] width 136 height 15
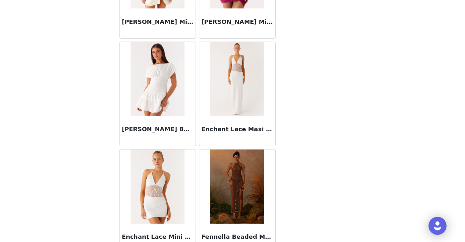
scroll to position [1496, 0]
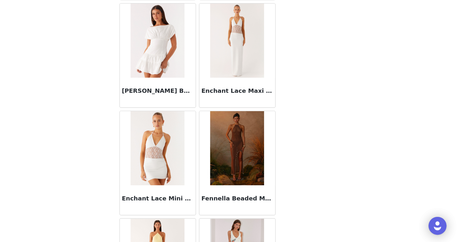
click at [189, 43] on img at bounding box center [197, 67] width 47 height 65
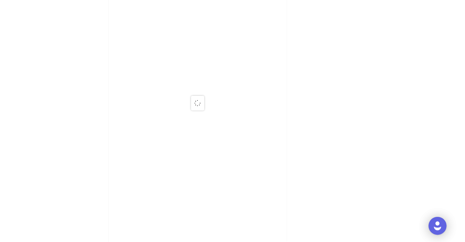
scroll to position [0, 0]
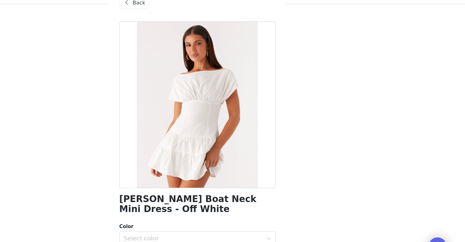
click at [177, 19] on div "Back" at bounding box center [178, 16] width 26 height 10
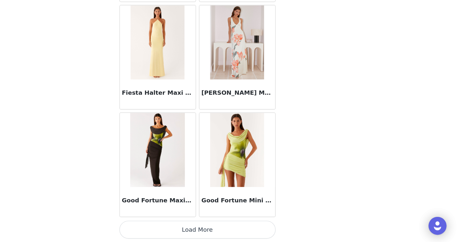
scroll to position [102, 0]
click at [231, 233] on button "Load More" at bounding box center [233, 231] width 136 height 15
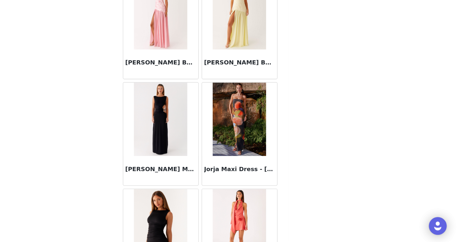
click at [267, 131] on img at bounding box center [266, 134] width 47 height 65
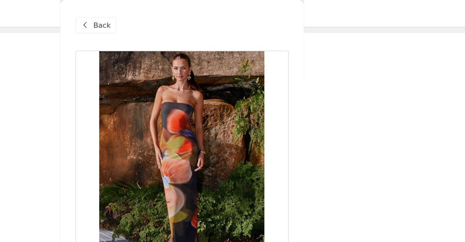
scroll to position [29, 0]
click at [183, 20] on div "Back" at bounding box center [178, 16] width 26 height 10
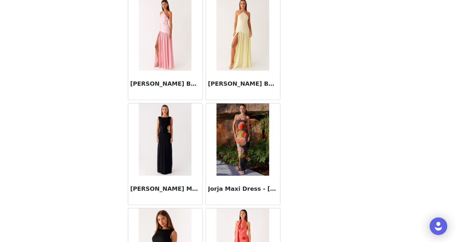
scroll to position [0, 0]
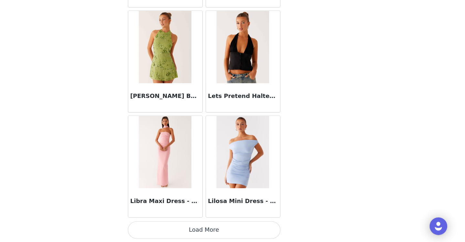
click at [235, 229] on button "Load More" at bounding box center [233, 231] width 136 height 15
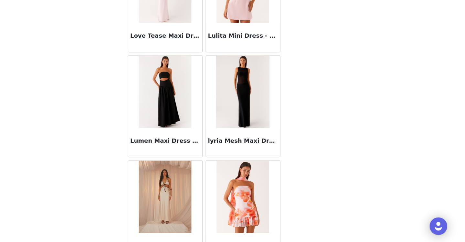
click at [201, 95] on img at bounding box center [197, 108] width 47 height 65
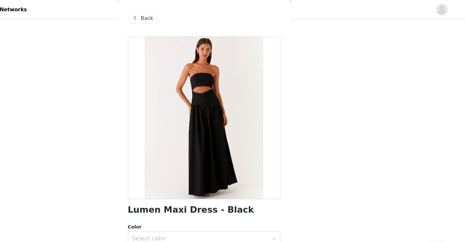
click at [174, 17] on span at bounding box center [171, 16] width 8 height 8
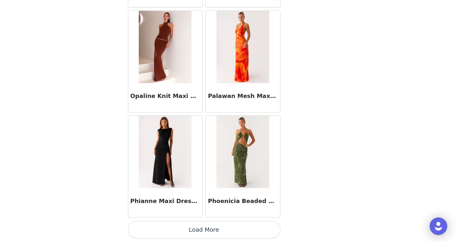
click at [230, 233] on button "Load More" at bounding box center [233, 231] width 136 height 15
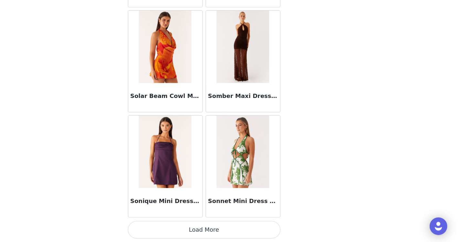
click at [239, 231] on button "Load More" at bounding box center [233, 231] width 136 height 15
